Goal: Information Seeking & Learning: Learn about a topic

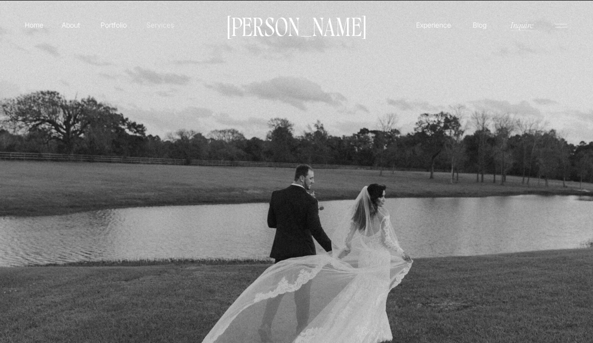
click at [154, 26] on p "Services" at bounding box center [159, 25] width 29 height 10
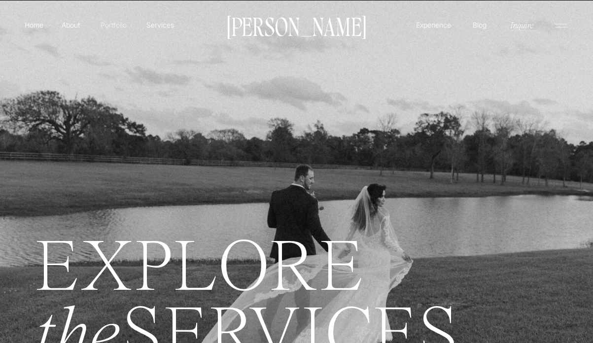
click at [111, 22] on p "Portfolio" at bounding box center [113, 25] width 35 height 10
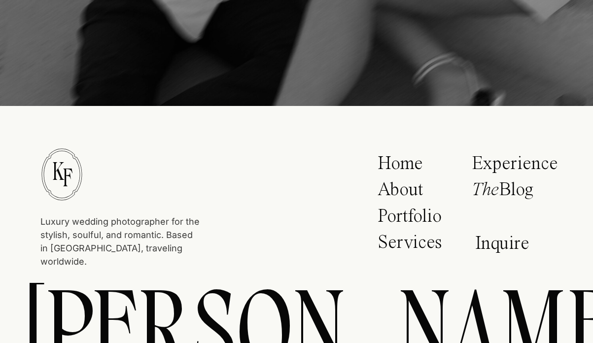
scroll to position [4315, 0]
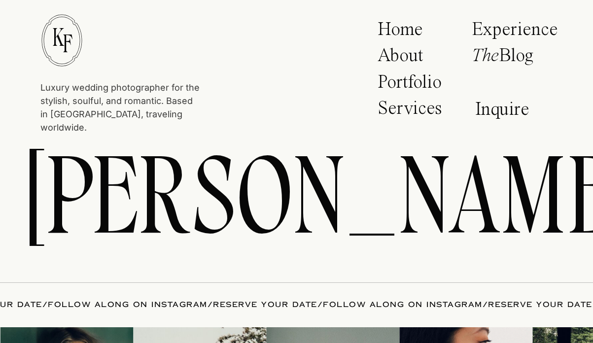
click at [422, 106] on p "Services" at bounding box center [411, 111] width 68 height 25
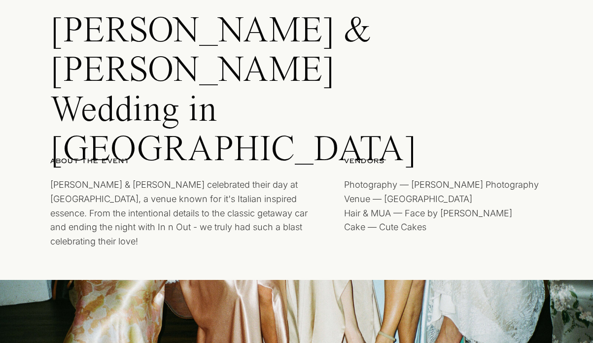
scroll to position [85, 0]
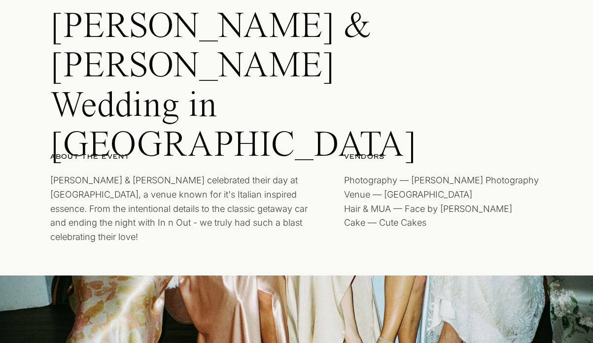
click at [375, 192] on p "Photography — Kayla Fisher Photography Venue — Tivoli Hair & MUA — Face by Rami…" at bounding box center [446, 204] width 204 height 62
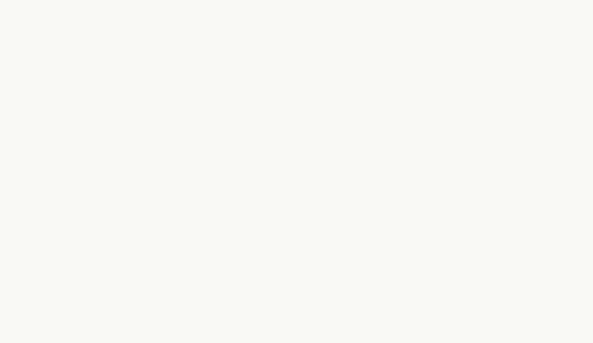
scroll to position [20118, 0]
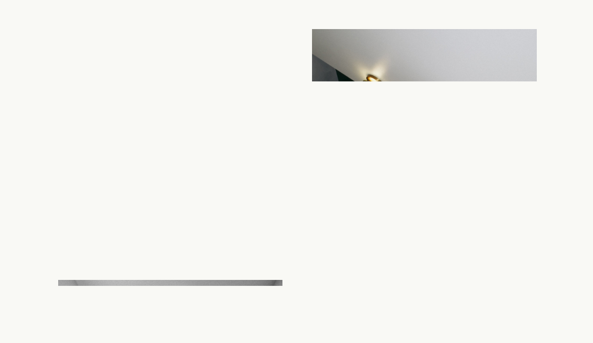
scroll to position [8763, 0]
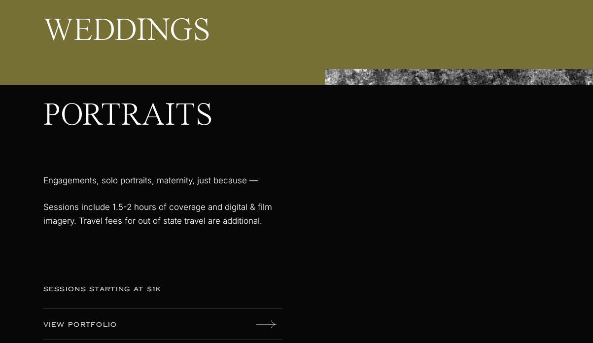
scroll to position [1556, 0]
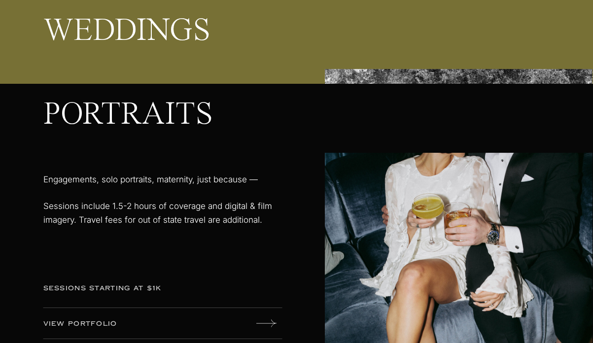
click at [182, 226] on p "Engagements, solo portraits, maternity, just because — Sessions include 1.5-2 h…" at bounding box center [164, 214] width 242 height 83
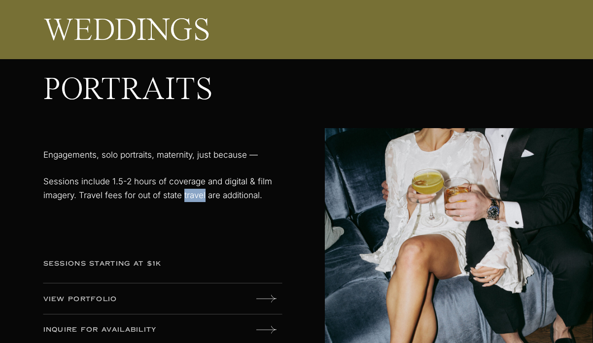
scroll to position [1601, 0]
